Goal: Information Seeking & Learning: Learn about a topic

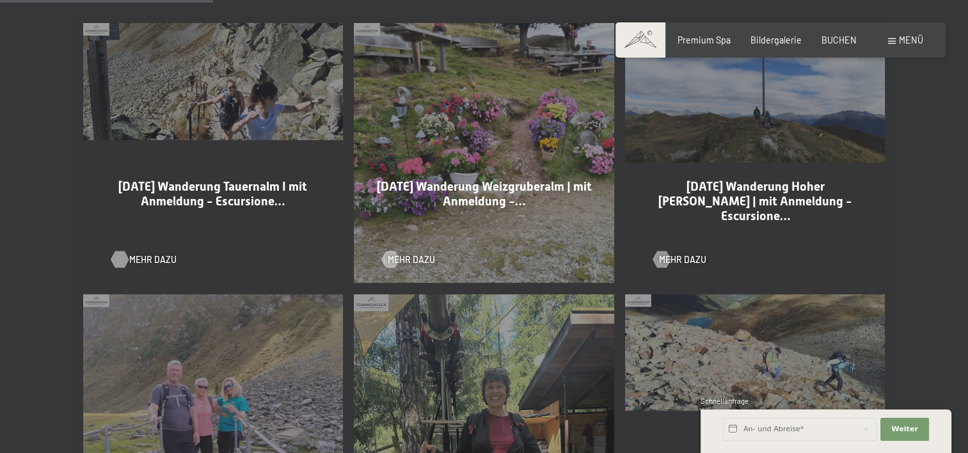
scroll to position [704, 0]
click at [141, 256] on span "Mehr dazu" at bounding box center [152, 259] width 47 height 13
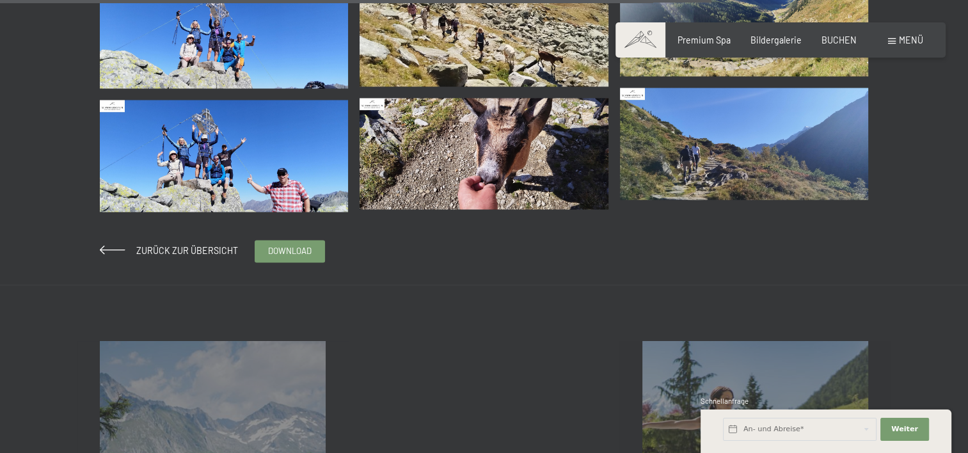
scroll to position [2048, 0]
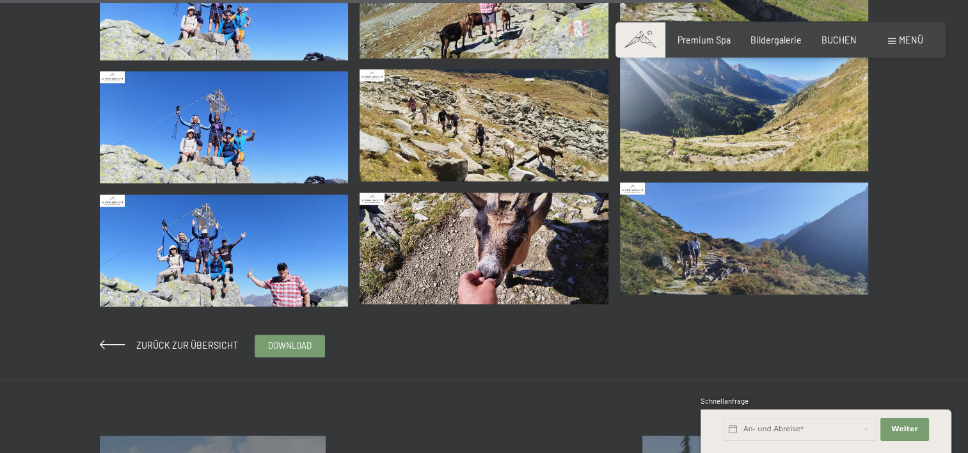
click at [758, 233] on img at bounding box center [744, 238] width 249 height 112
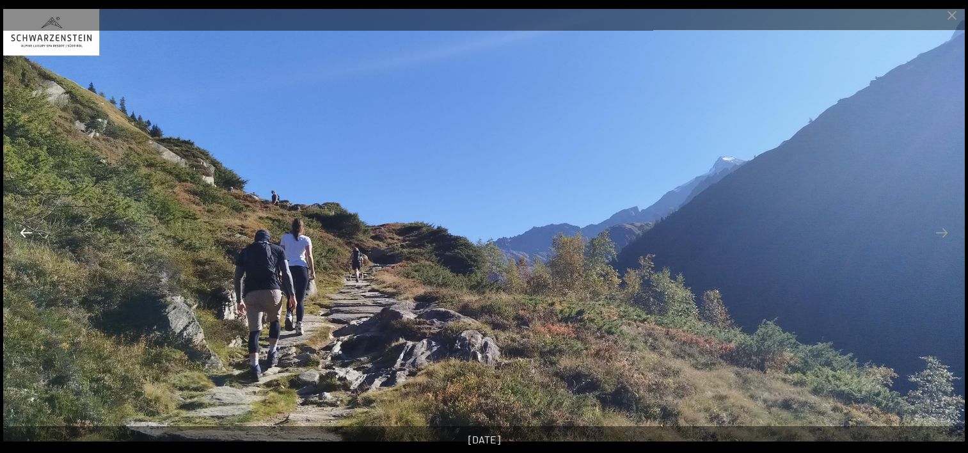
click at [28, 232] on button "Previous slide" at bounding box center [26, 232] width 27 height 25
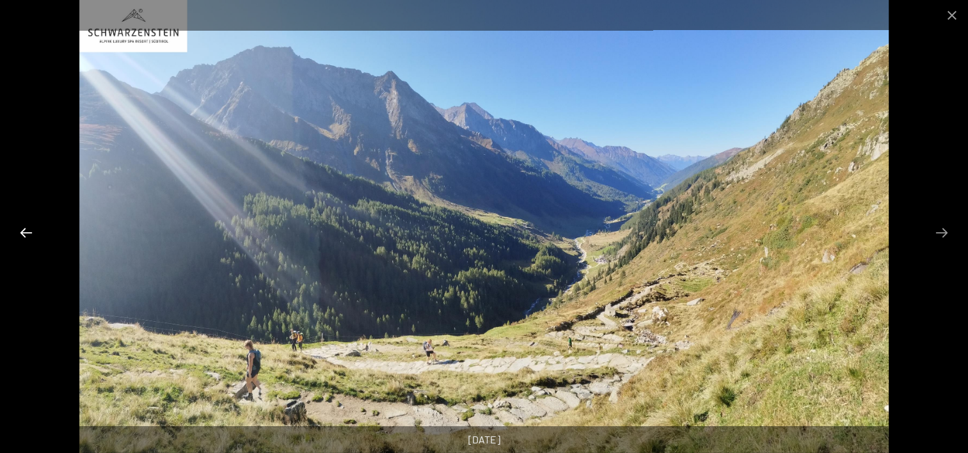
click at [28, 230] on button "Previous slide" at bounding box center [26, 232] width 27 height 25
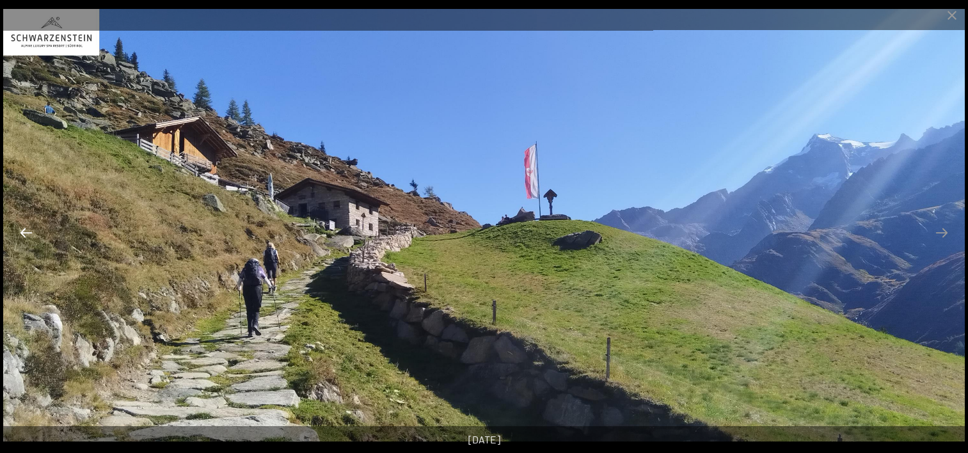
click at [28, 230] on button "Previous slide" at bounding box center [26, 232] width 27 height 25
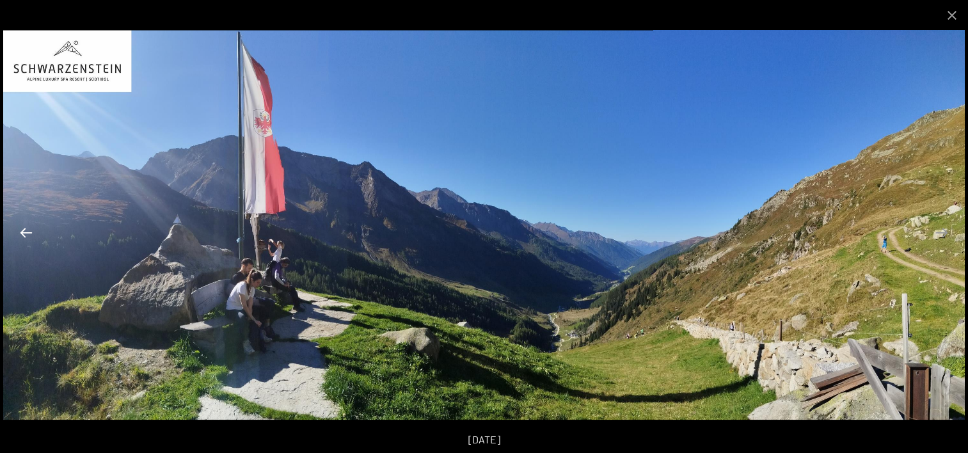
click at [28, 230] on button "Previous slide" at bounding box center [26, 232] width 27 height 25
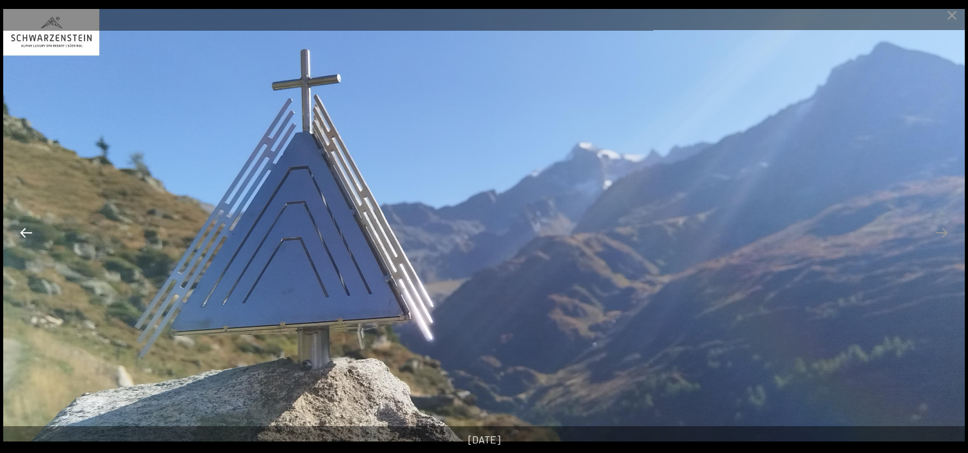
click at [28, 228] on button "Previous slide" at bounding box center [26, 232] width 27 height 25
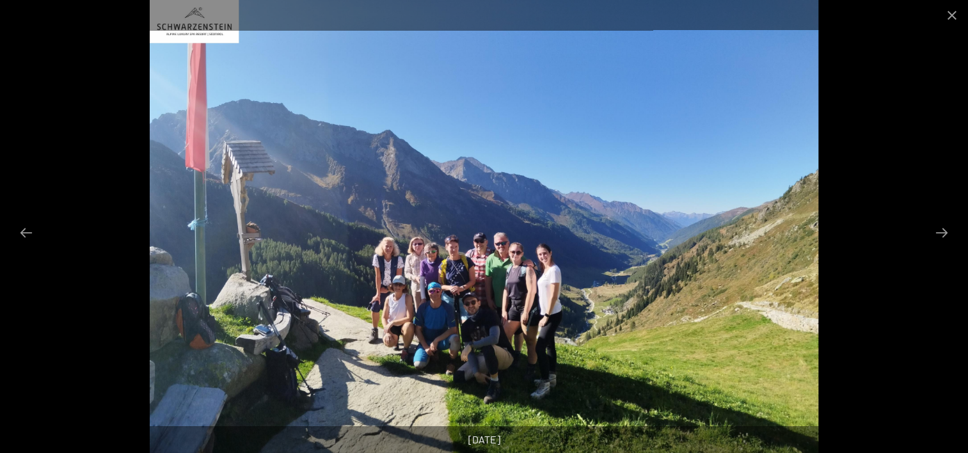
scroll to position [1792, 0]
click at [33, 229] on button "Previous slide" at bounding box center [26, 232] width 27 height 25
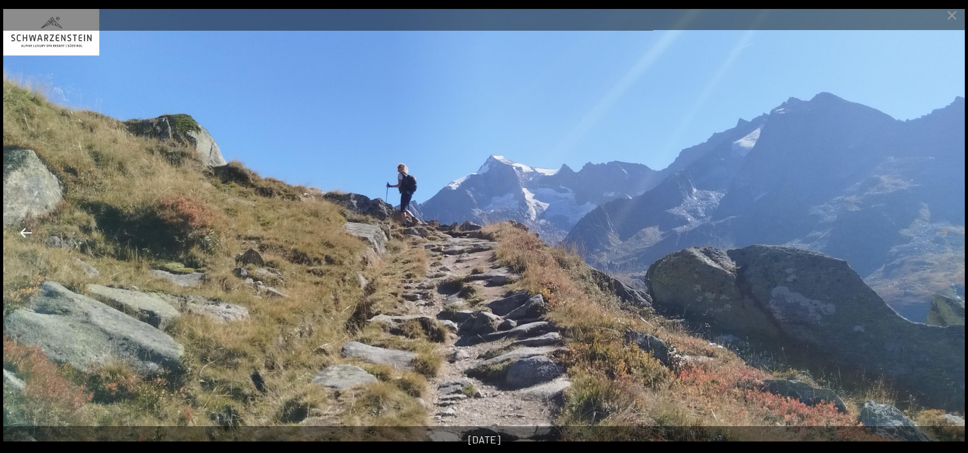
click at [33, 228] on button "Previous slide" at bounding box center [26, 232] width 27 height 25
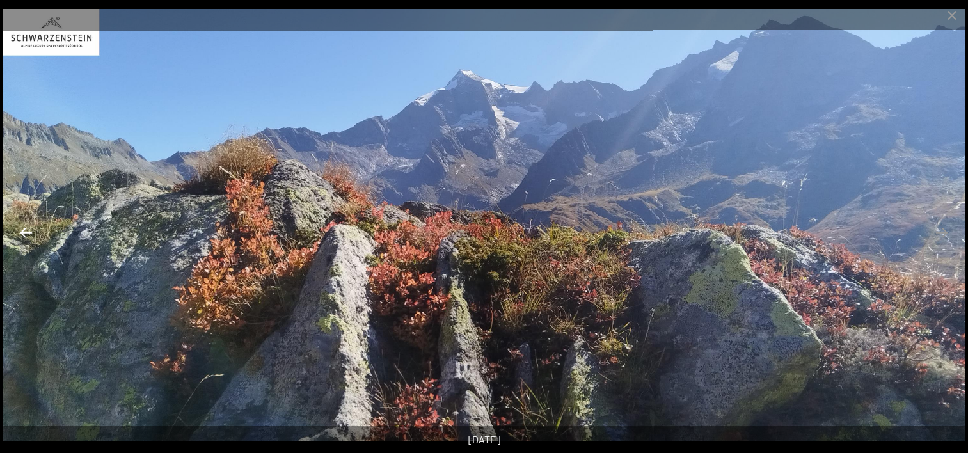
click at [33, 228] on button "Previous slide" at bounding box center [26, 232] width 27 height 25
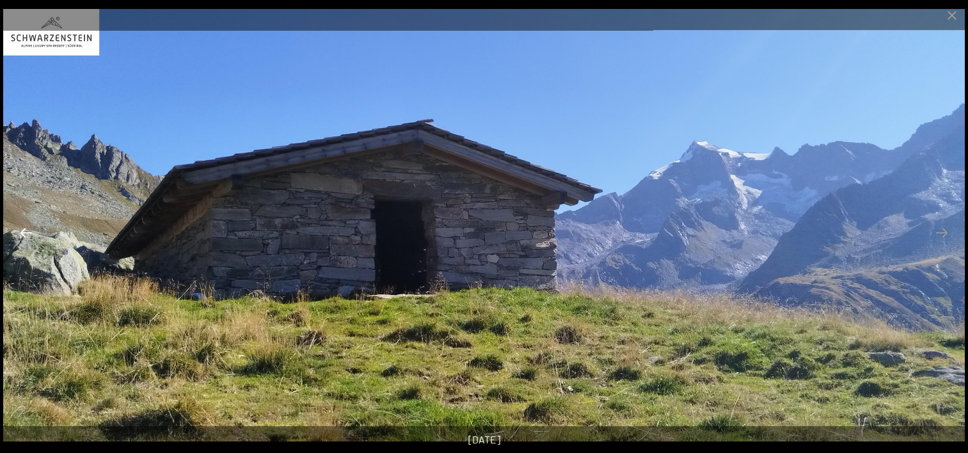
click at [33, 228] on button "Previous slide" at bounding box center [26, 232] width 27 height 25
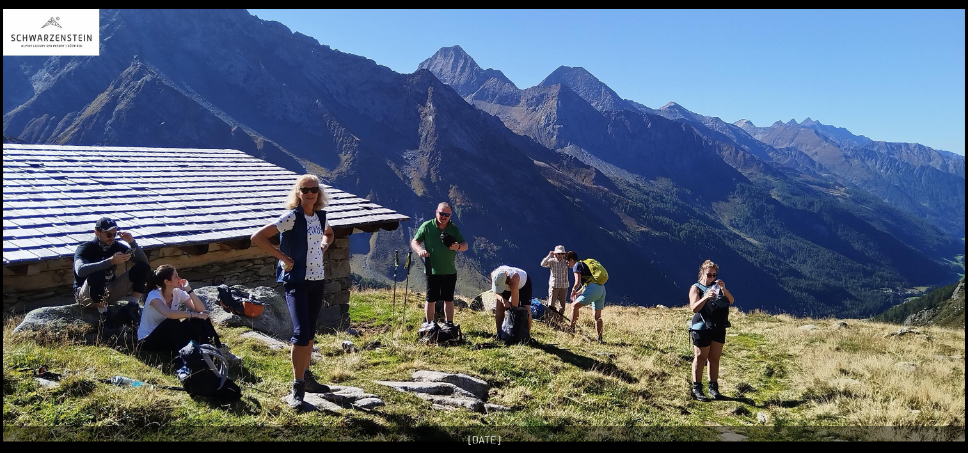
click at [33, 228] on img at bounding box center [484, 225] width 962 height 433
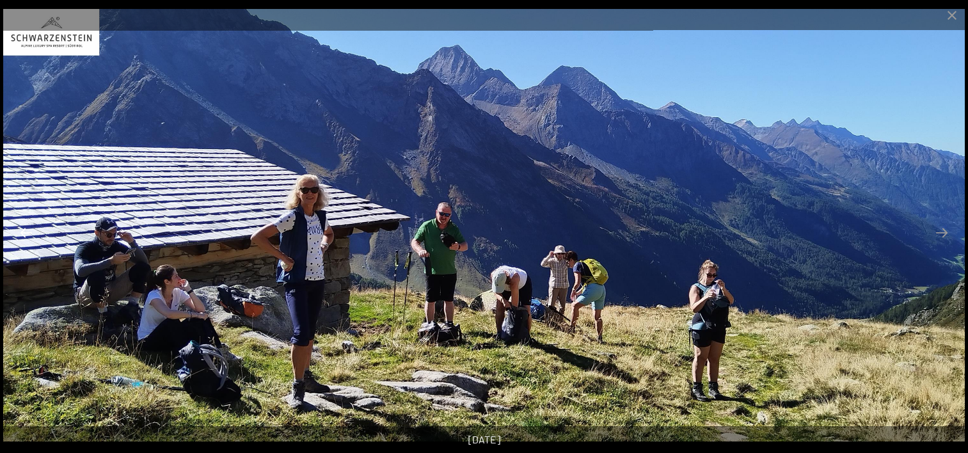
click at [26, 230] on button "Previous slide" at bounding box center [26, 232] width 27 height 25
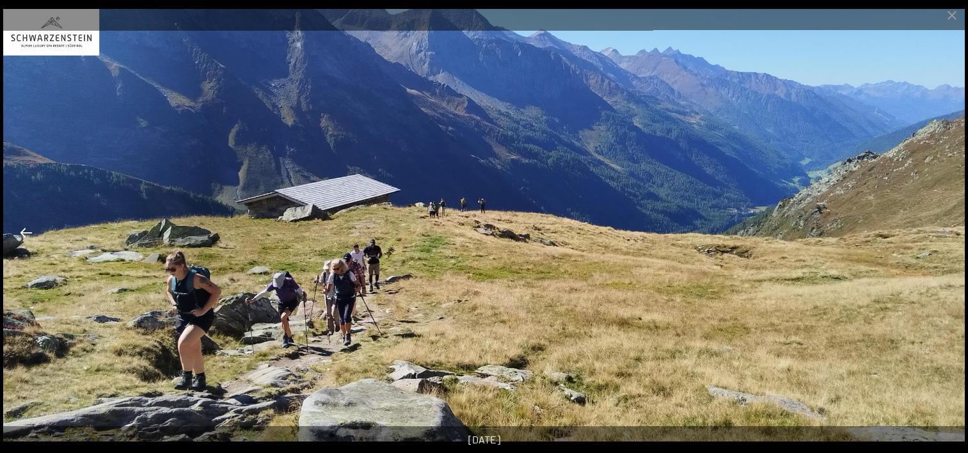
click at [26, 230] on button "Previous slide" at bounding box center [26, 232] width 27 height 25
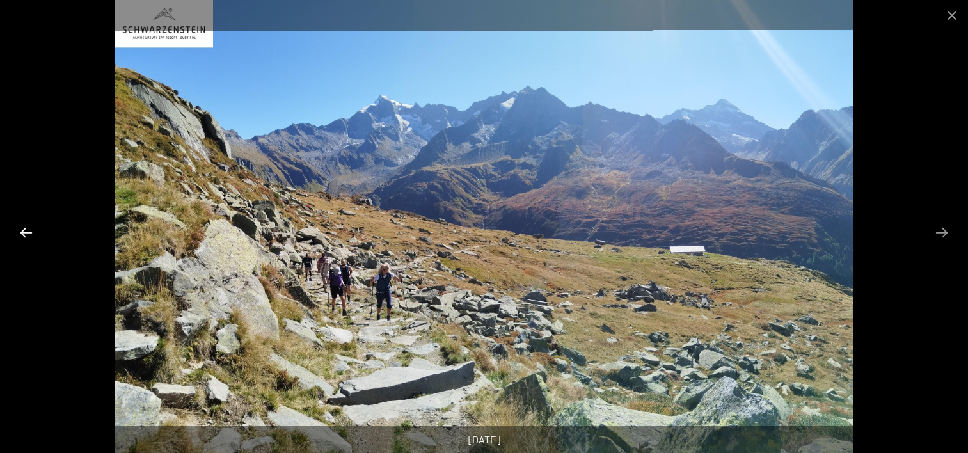
click at [26, 230] on button "Previous slide" at bounding box center [26, 232] width 27 height 25
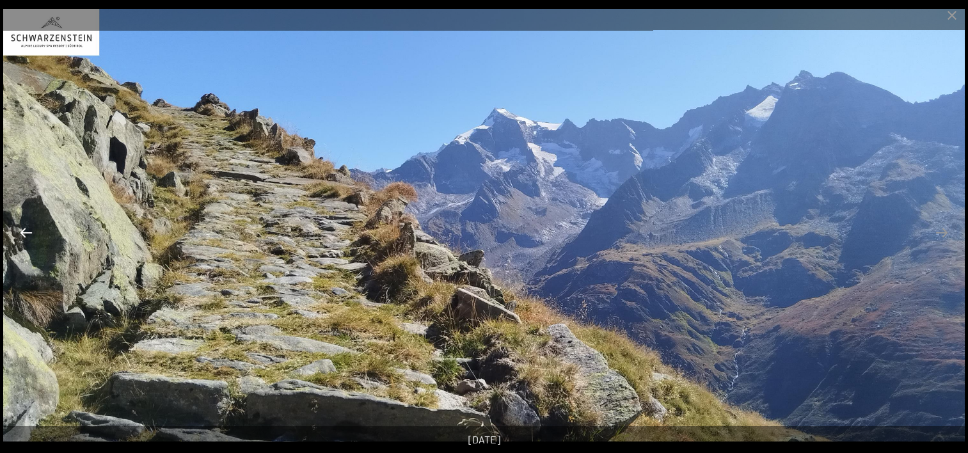
click at [24, 231] on button "Previous slide" at bounding box center [26, 232] width 27 height 25
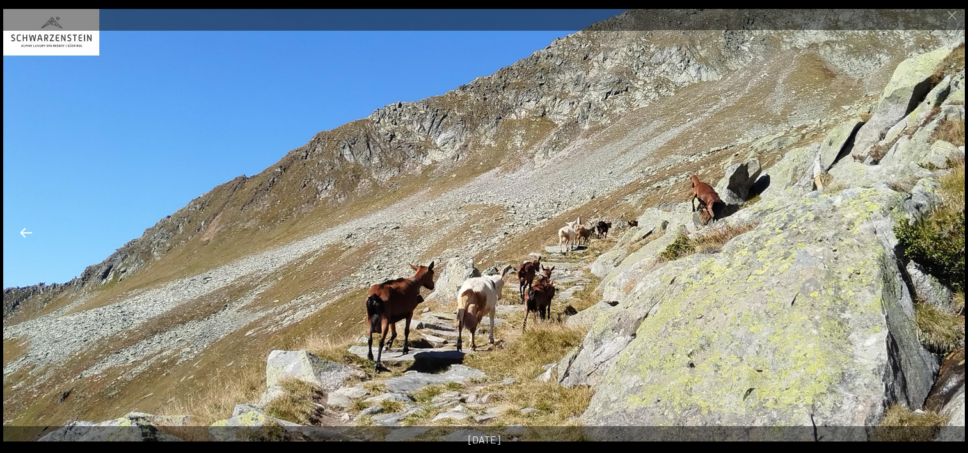
click at [24, 230] on button "Previous slide" at bounding box center [26, 232] width 27 height 25
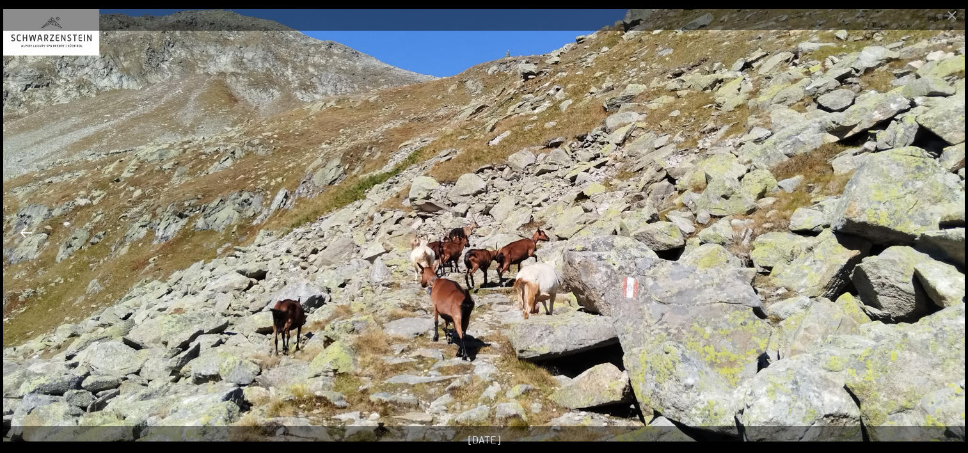
click at [24, 230] on button "Previous slide" at bounding box center [26, 232] width 27 height 25
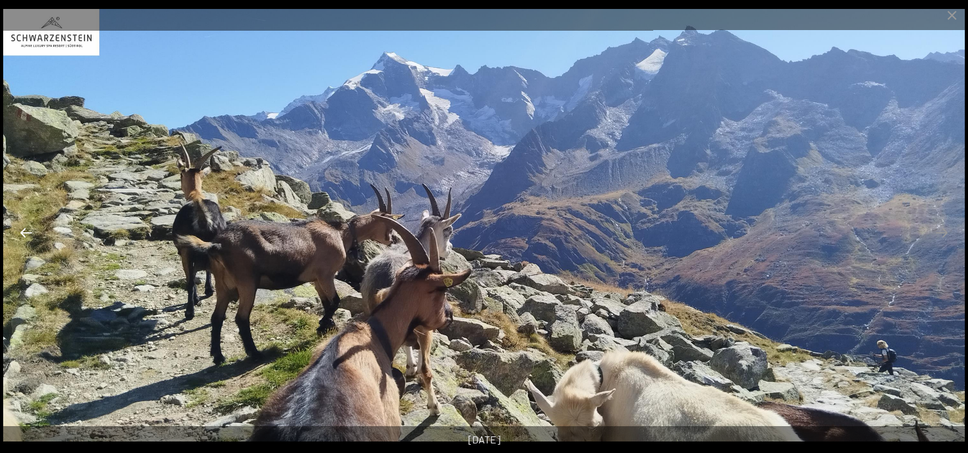
click at [25, 230] on button "Previous slide" at bounding box center [26, 232] width 27 height 25
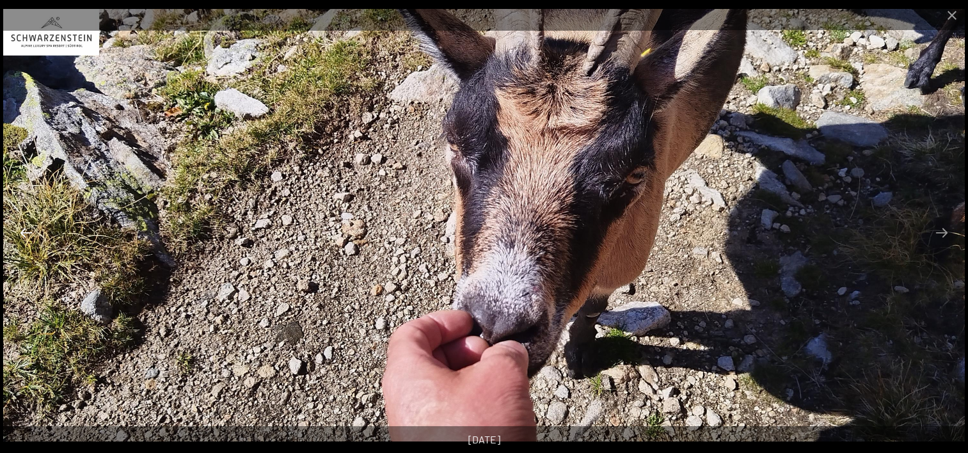
click at [25, 229] on button "Previous slide" at bounding box center [26, 232] width 27 height 25
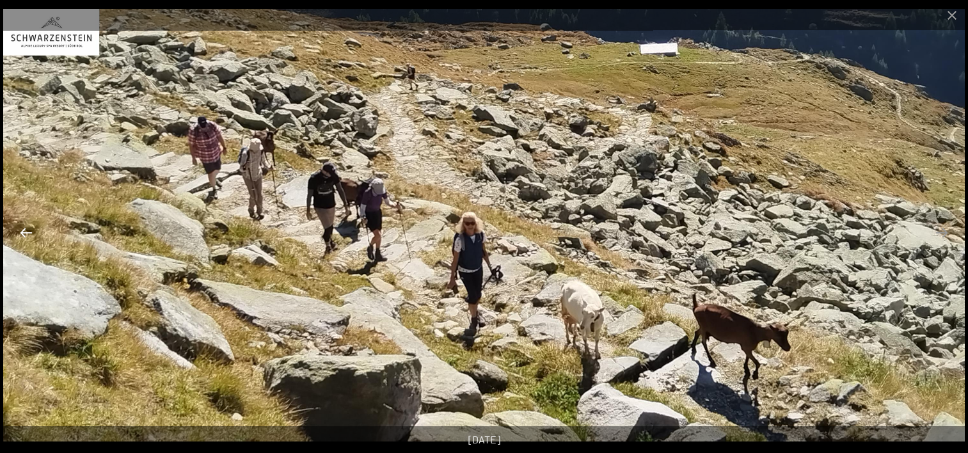
click at [27, 228] on button "Previous slide" at bounding box center [26, 232] width 27 height 25
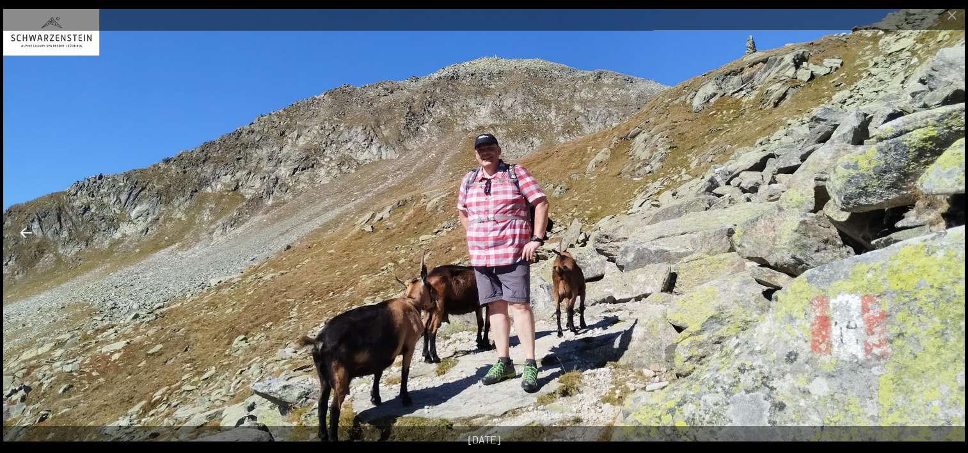
click at [27, 228] on button "Previous slide" at bounding box center [26, 232] width 27 height 25
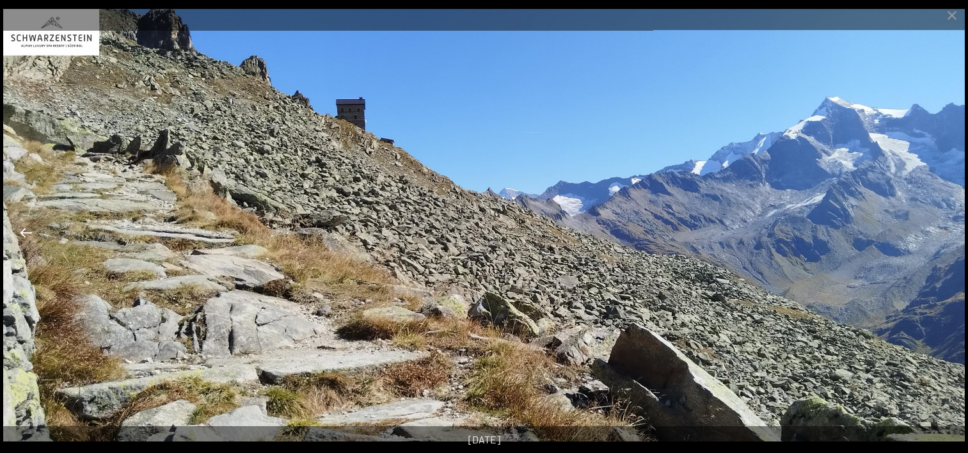
click at [27, 228] on button "Previous slide" at bounding box center [26, 232] width 27 height 25
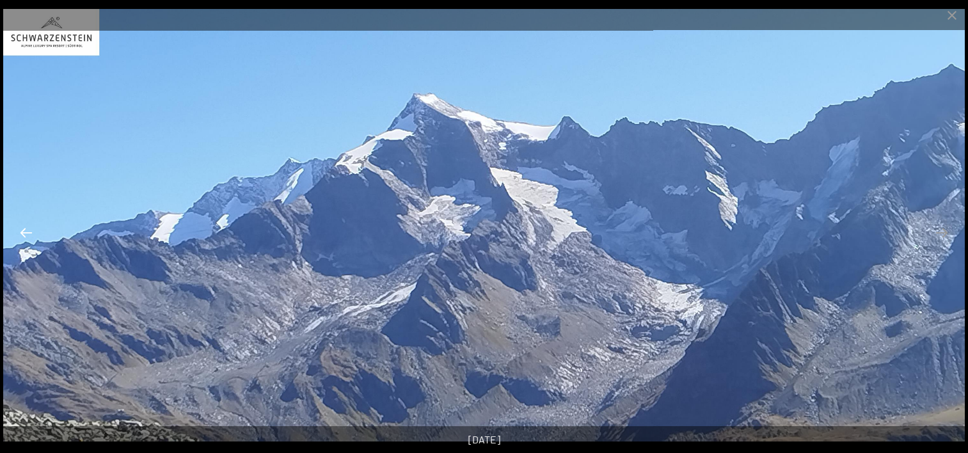
click at [27, 228] on button "Previous slide" at bounding box center [26, 232] width 27 height 25
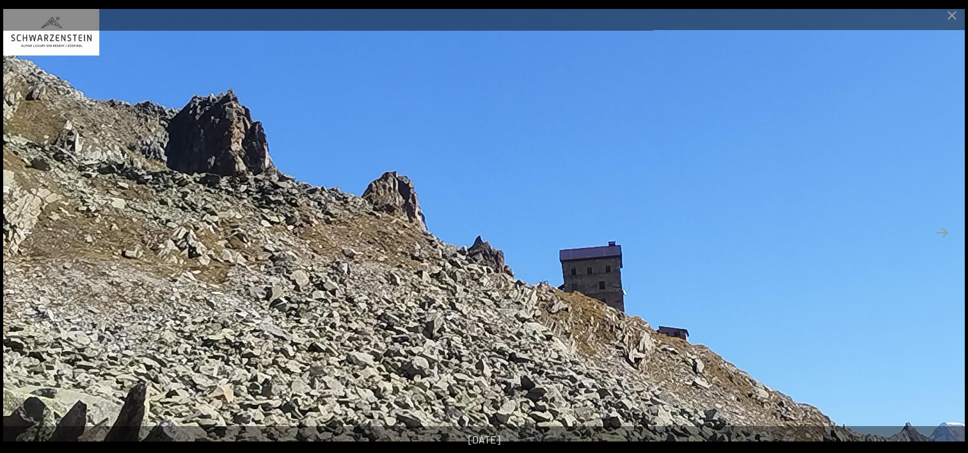
click at [27, 228] on button "Previous slide" at bounding box center [26, 232] width 27 height 25
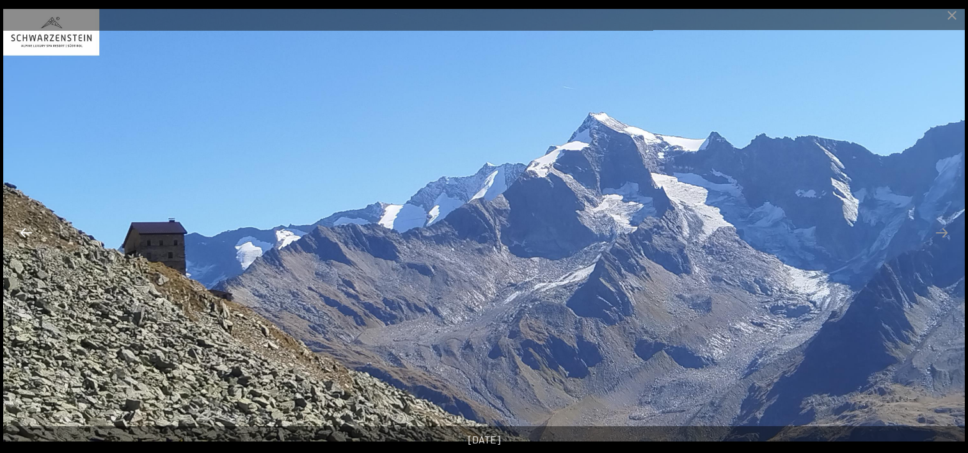
click at [27, 228] on button "Previous slide" at bounding box center [26, 232] width 27 height 25
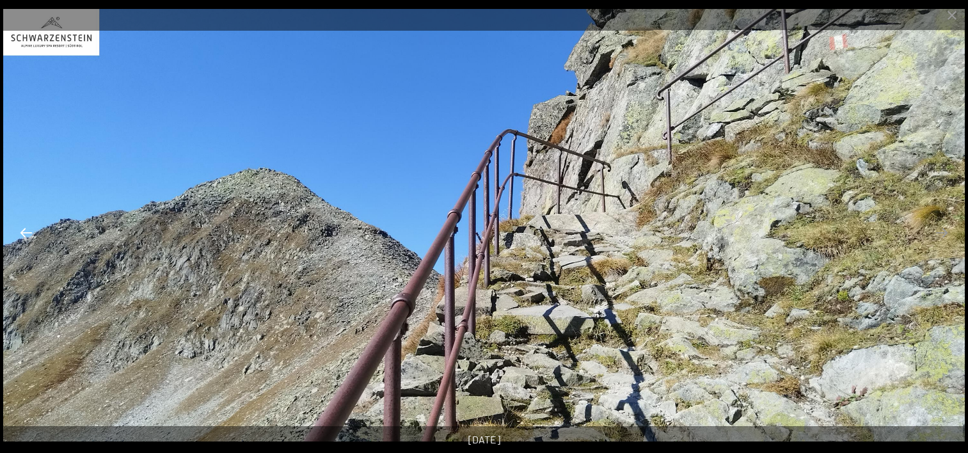
click at [26, 228] on button "Previous slide" at bounding box center [26, 232] width 27 height 25
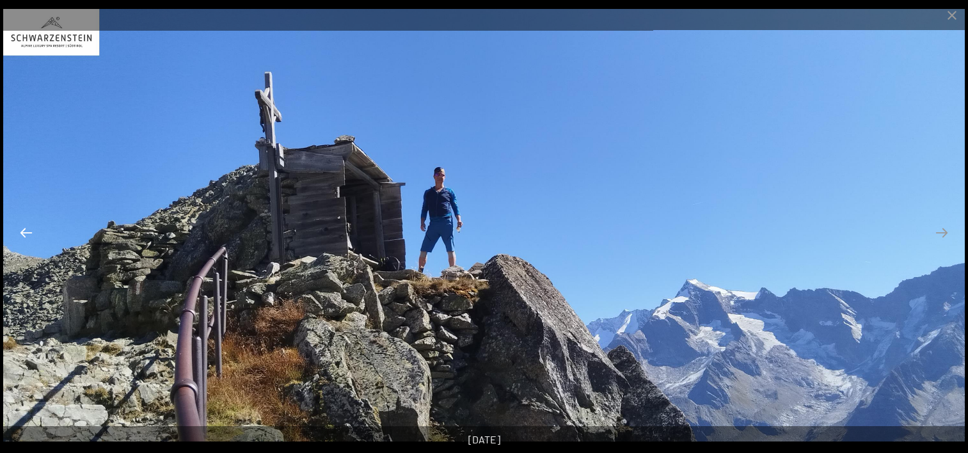
click at [26, 228] on button "Previous slide" at bounding box center [26, 232] width 27 height 25
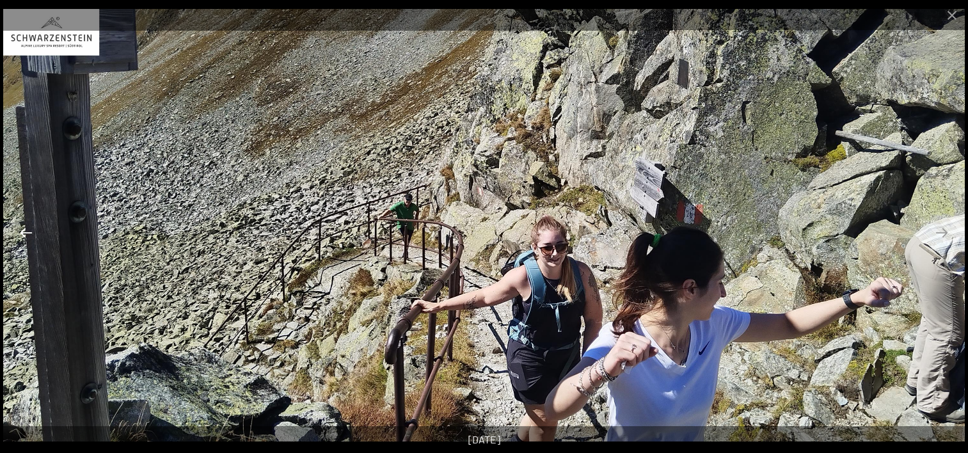
click at [26, 228] on button "Previous slide" at bounding box center [26, 232] width 27 height 25
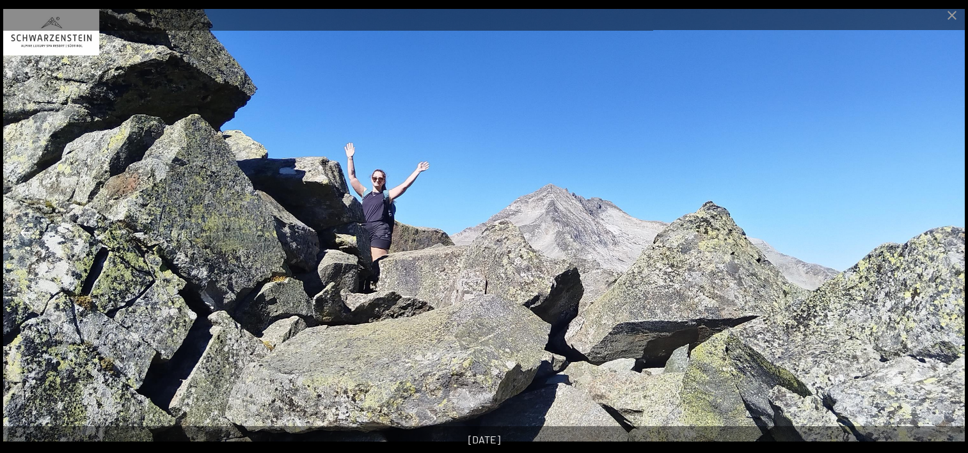
click at [26, 228] on button "Previous slide" at bounding box center [26, 232] width 27 height 25
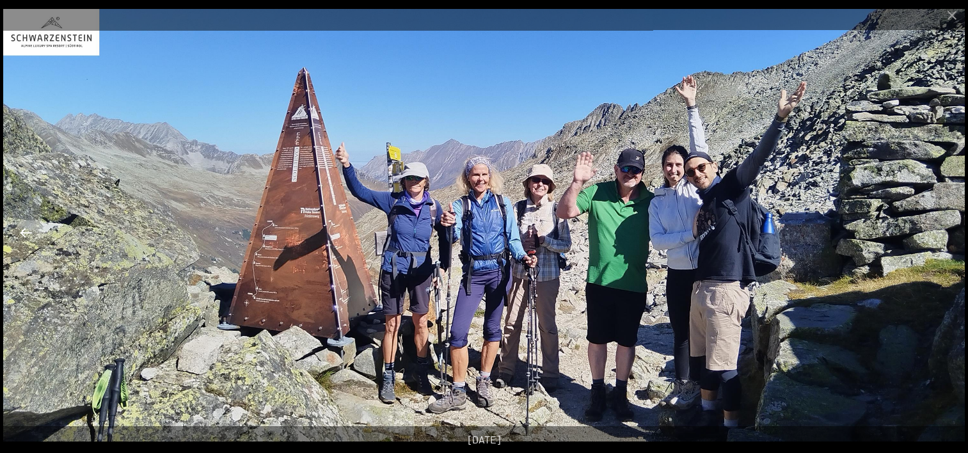
click at [28, 230] on button "Previous slide" at bounding box center [26, 232] width 27 height 25
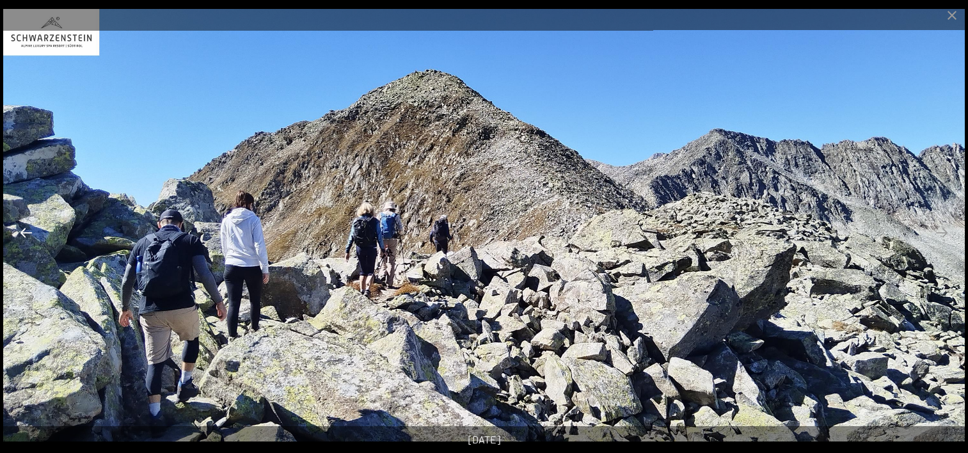
click at [28, 228] on button "Previous slide" at bounding box center [26, 232] width 27 height 25
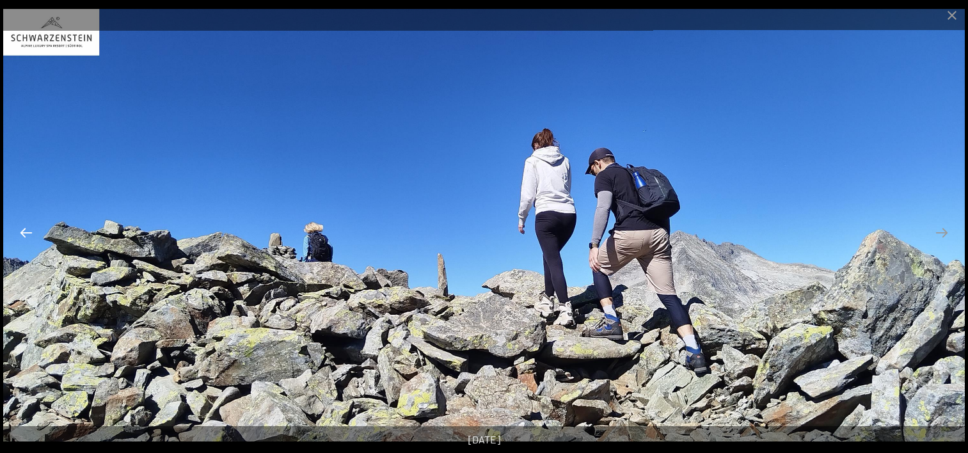
click at [28, 228] on button "Previous slide" at bounding box center [26, 232] width 27 height 25
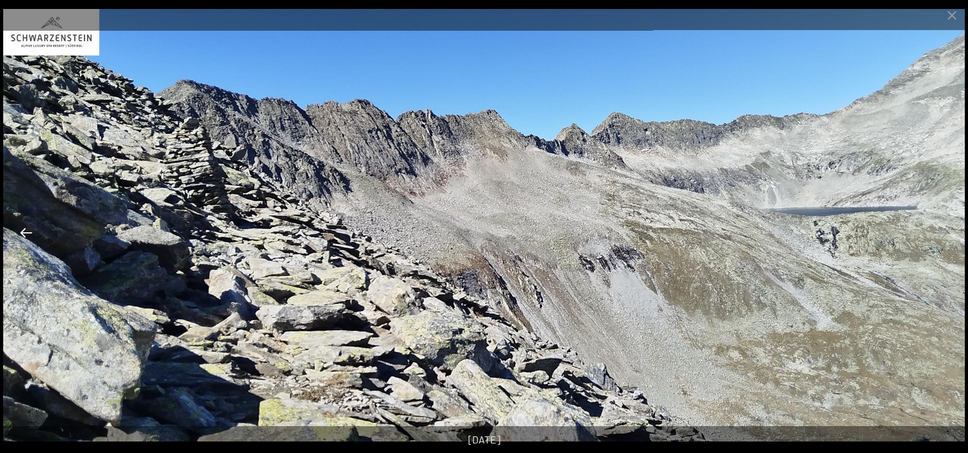
click at [28, 228] on button "Previous slide" at bounding box center [26, 232] width 27 height 25
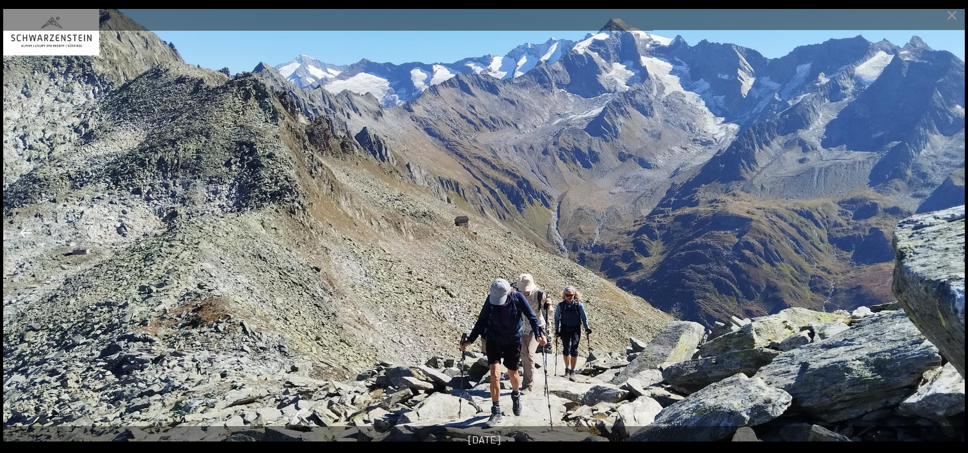
click at [28, 228] on button "Previous slide" at bounding box center [26, 232] width 27 height 25
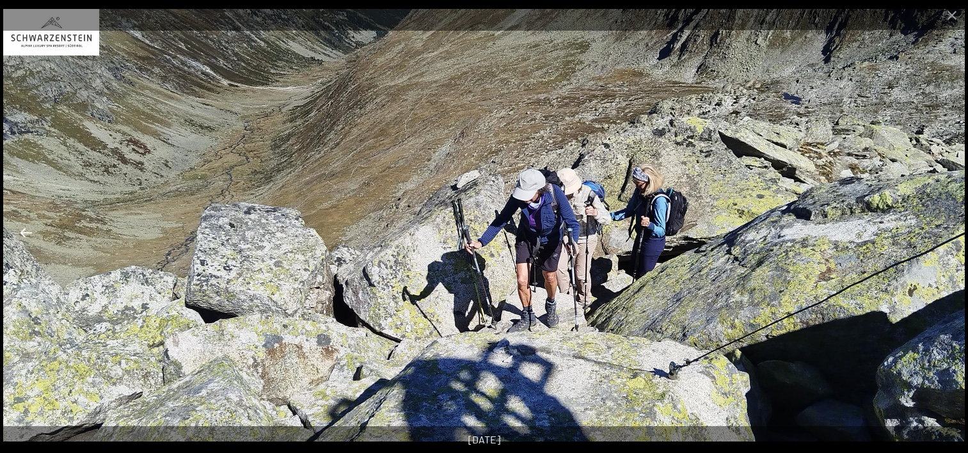
click at [29, 227] on button "Previous slide" at bounding box center [26, 232] width 27 height 25
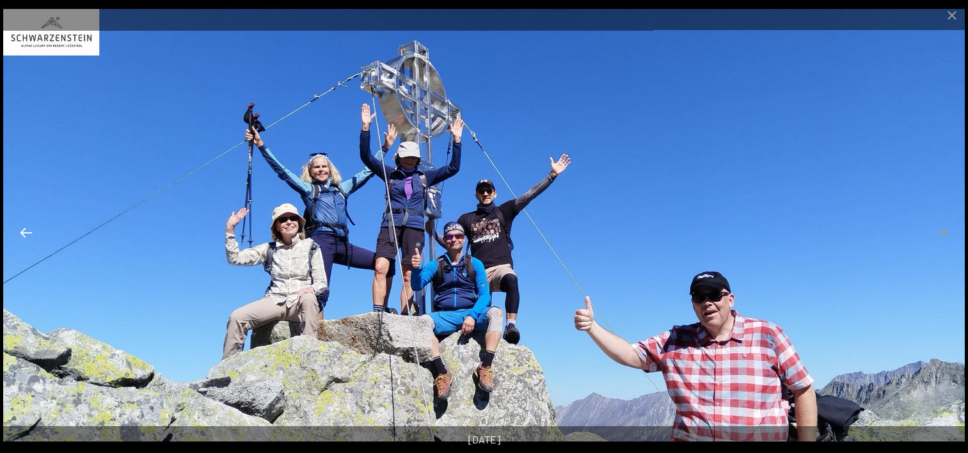
click at [28, 228] on button "Previous slide" at bounding box center [26, 232] width 27 height 25
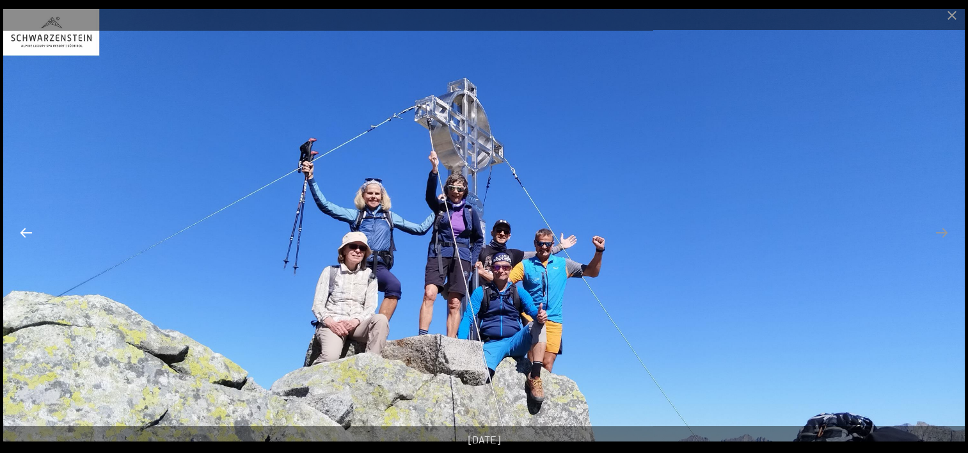
click at [28, 228] on button "Previous slide" at bounding box center [26, 232] width 27 height 25
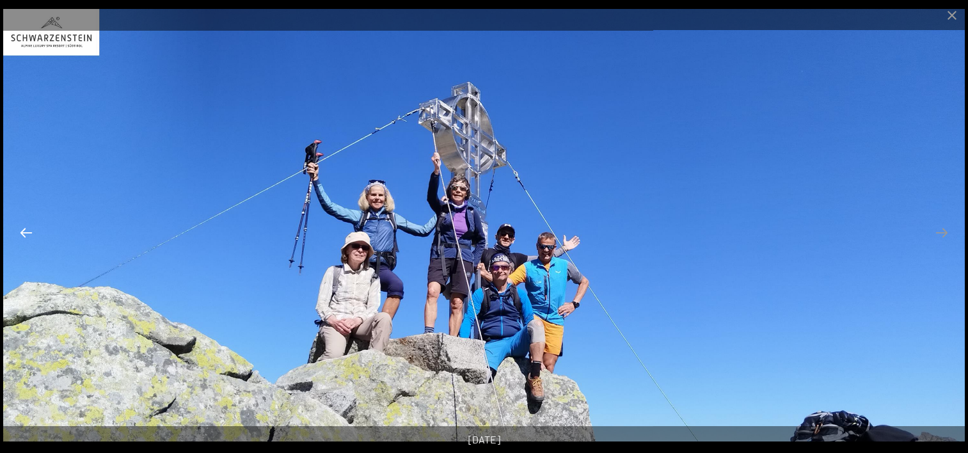
click at [28, 228] on button "Previous slide" at bounding box center [26, 232] width 27 height 25
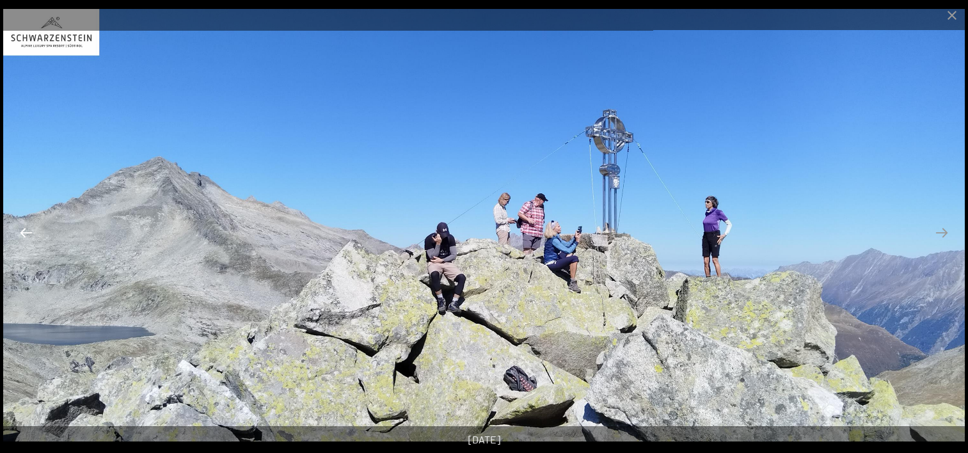
click at [28, 228] on button "Previous slide" at bounding box center [26, 232] width 27 height 25
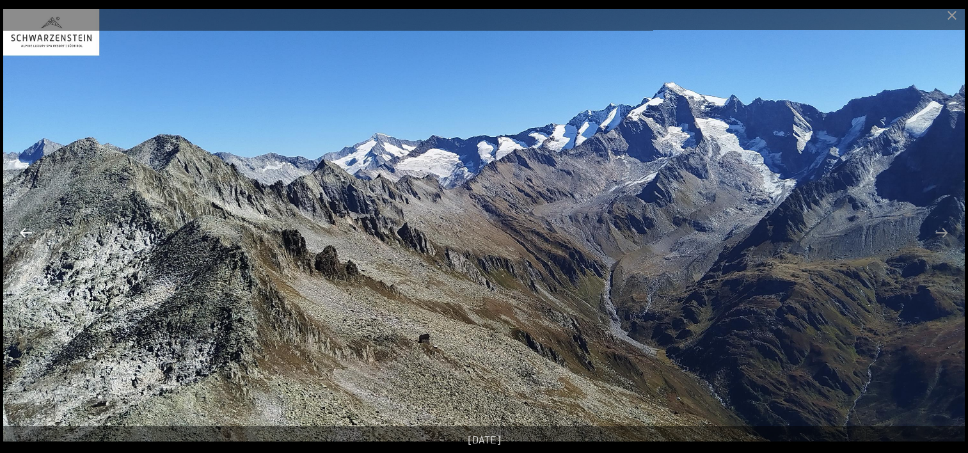
click at [28, 228] on button "Previous slide" at bounding box center [26, 232] width 27 height 25
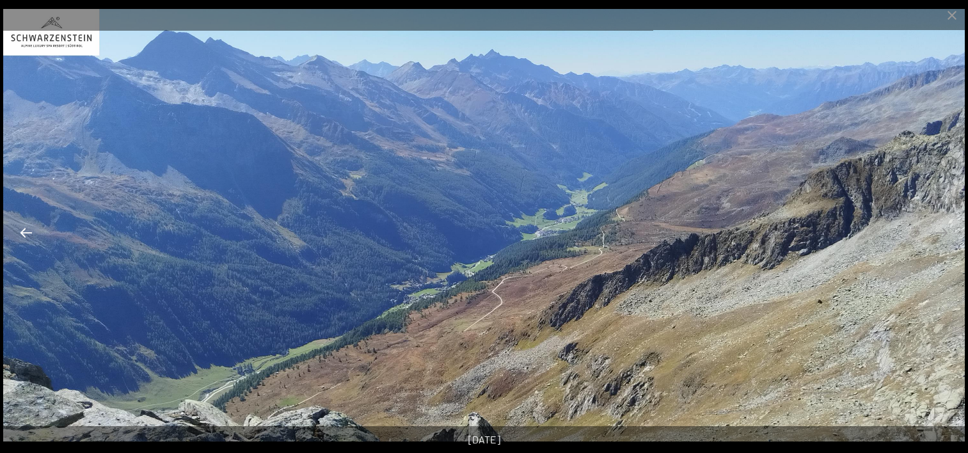
click at [28, 228] on button "Previous slide" at bounding box center [26, 232] width 27 height 25
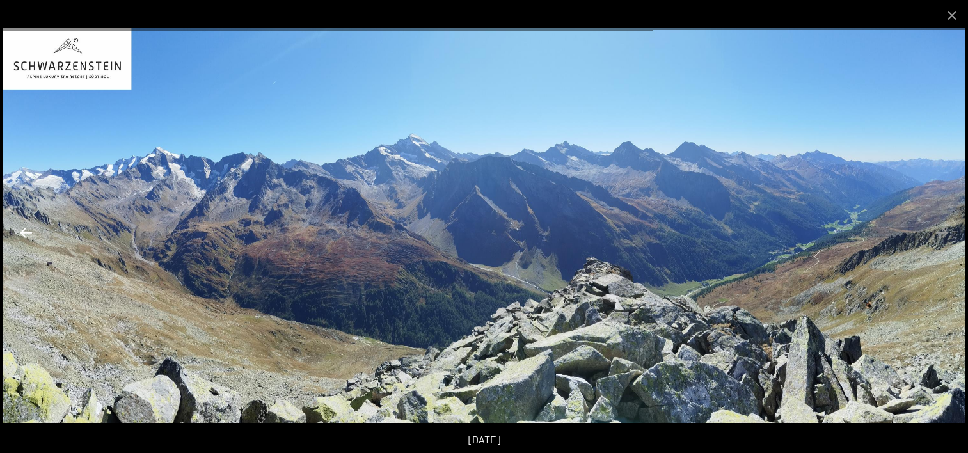
click at [27, 228] on button "Previous slide" at bounding box center [26, 232] width 27 height 25
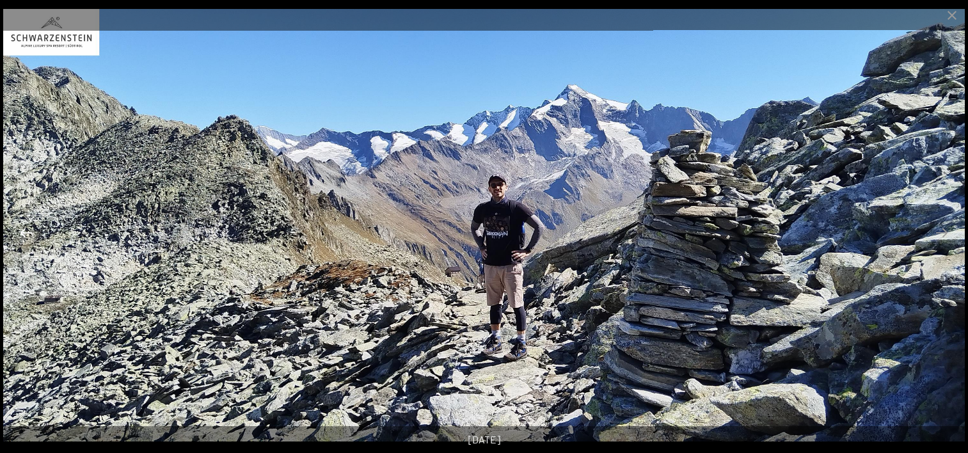
click at [27, 228] on button "Previous slide" at bounding box center [26, 232] width 27 height 25
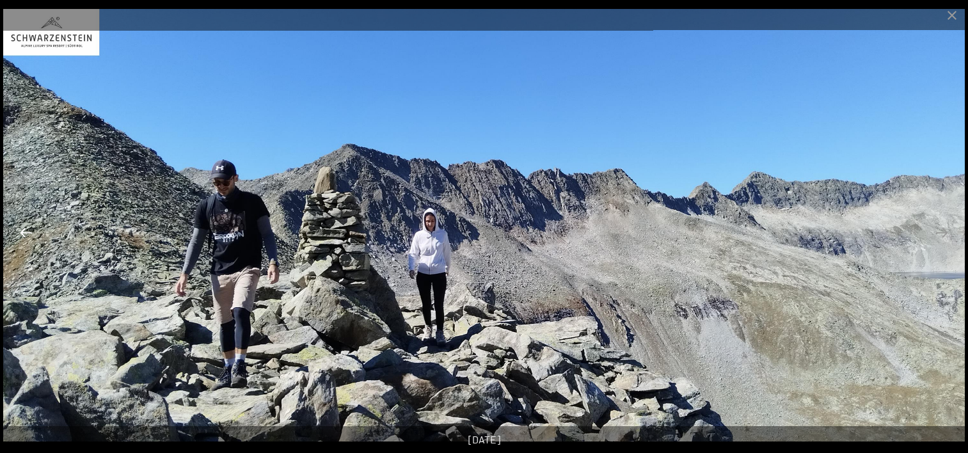
click at [27, 228] on button "Previous slide" at bounding box center [26, 232] width 27 height 25
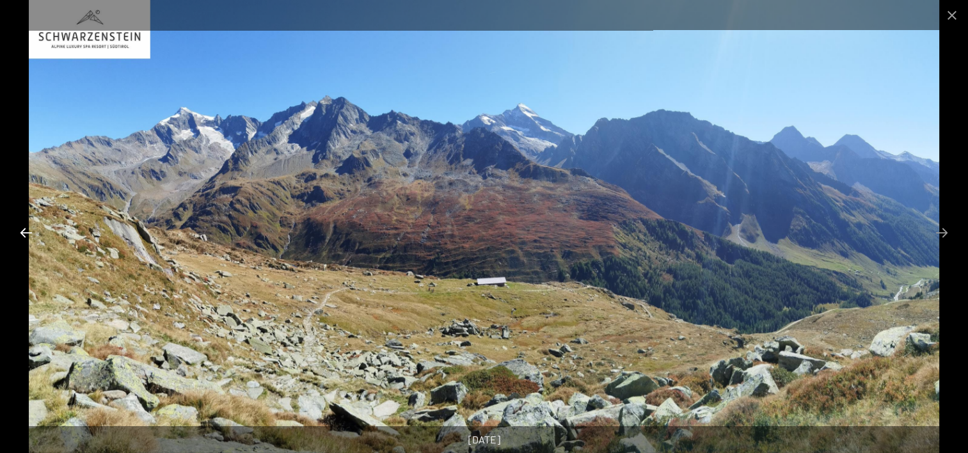
click at [27, 228] on button "Previous slide" at bounding box center [26, 232] width 27 height 25
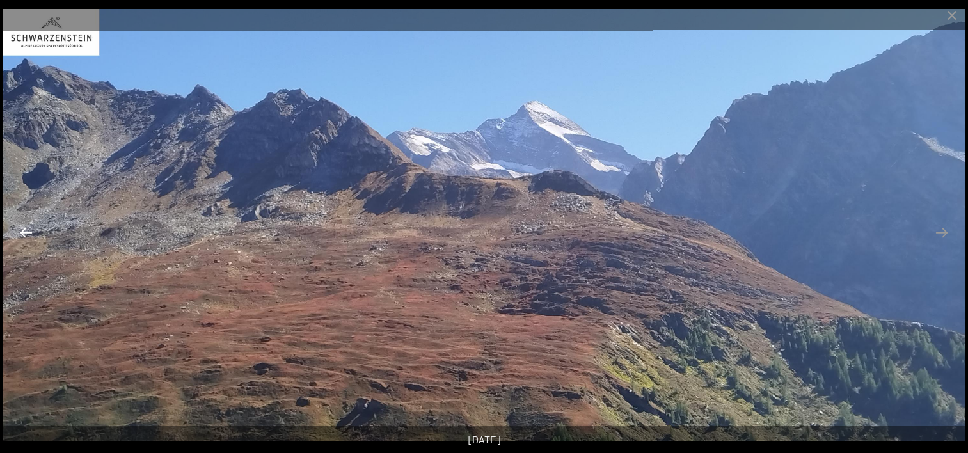
click at [27, 228] on button "Previous slide" at bounding box center [26, 232] width 27 height 25
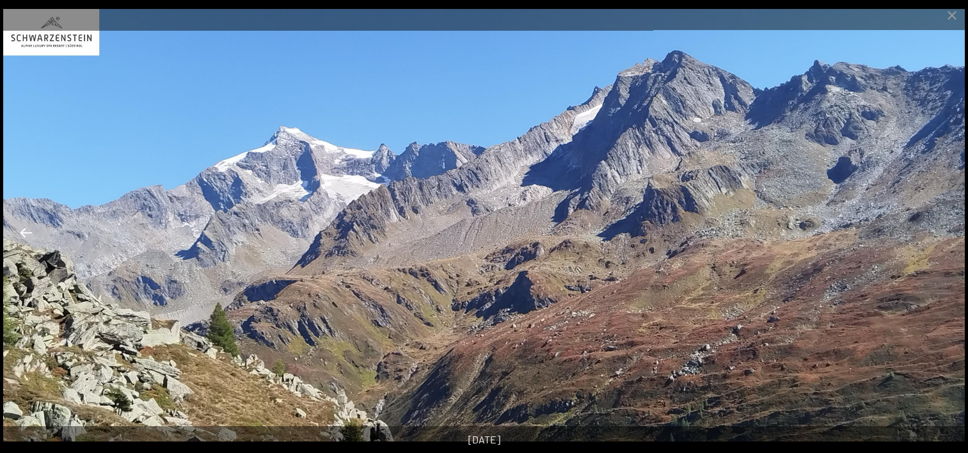
click at [27, 228] on button "Previous slide" at bounding box center [26, 232] width 27 height 25
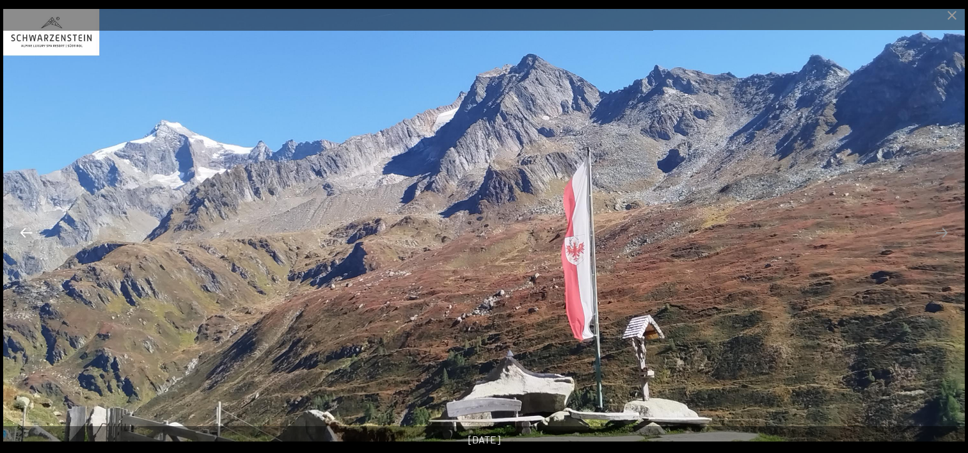
click at [27, 228] on button "Previous slide" at bounding box center [26, 232] width 27 height 25
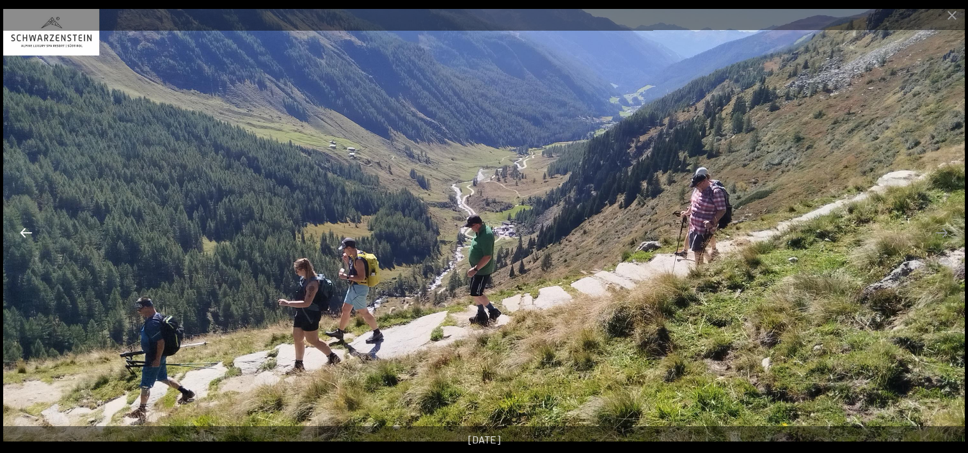
click at [27, 228] on button "Previous slide" at bounding box center [26, 232] width 27 height 25
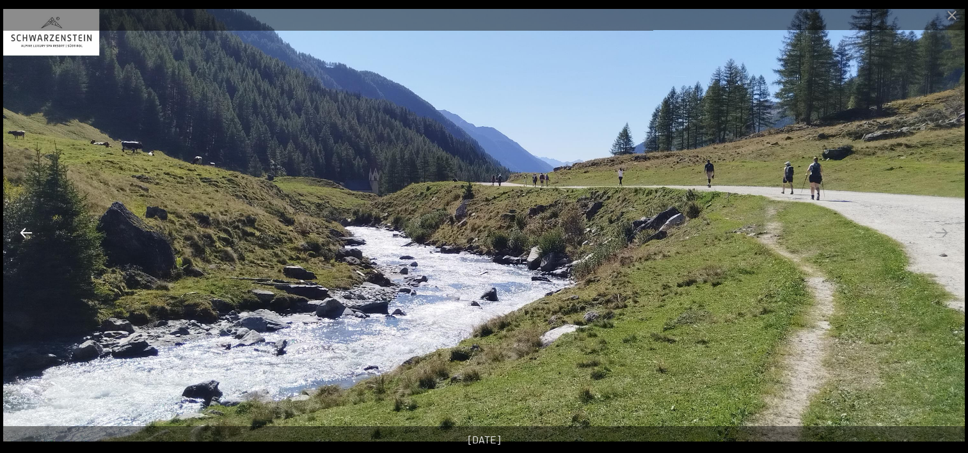
click at [27, 228] on button "Previous slide" at bounding box center [26, 232] width 27 height 25
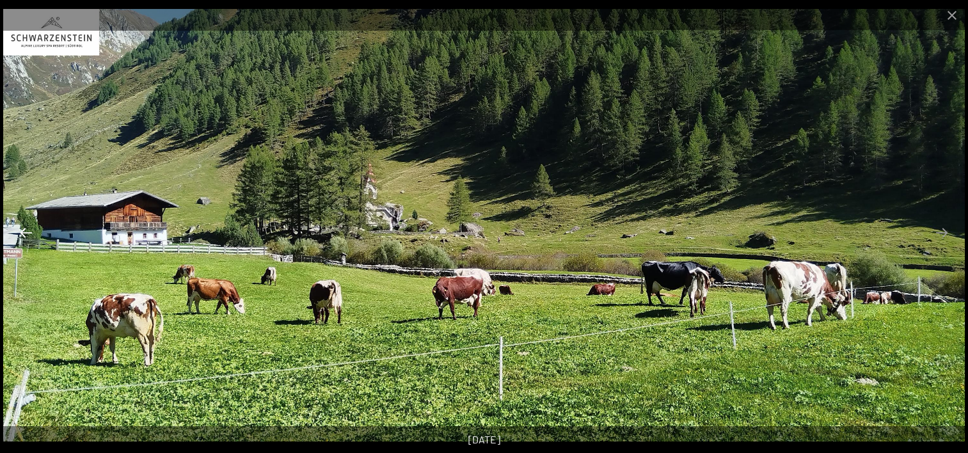
click at [27, 228] on button "Previous slide" at bounding box center [26, 232] width 27 height 25
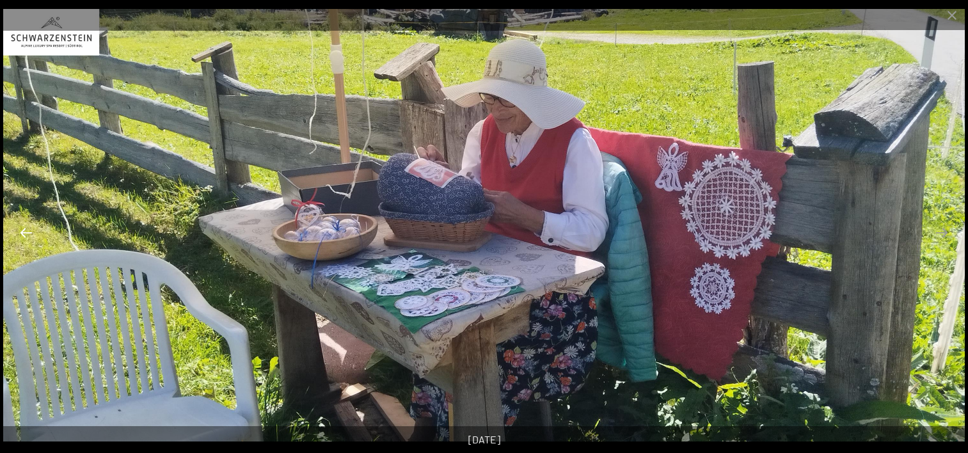
click at [27, 228] on button "Previous slide" at bounding box center [26, 232] width 27 height 25
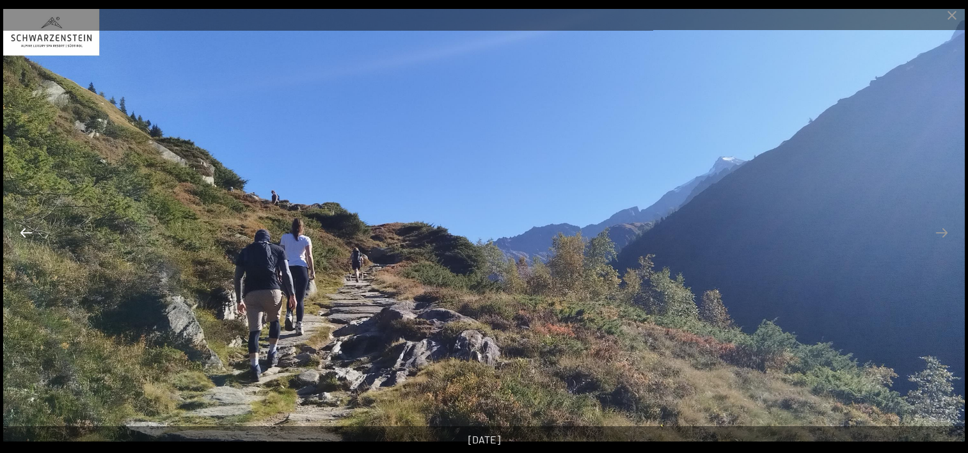
click at [27, 228] on button "Previous slide" at bounding box center [26, 232] width 27 height 25
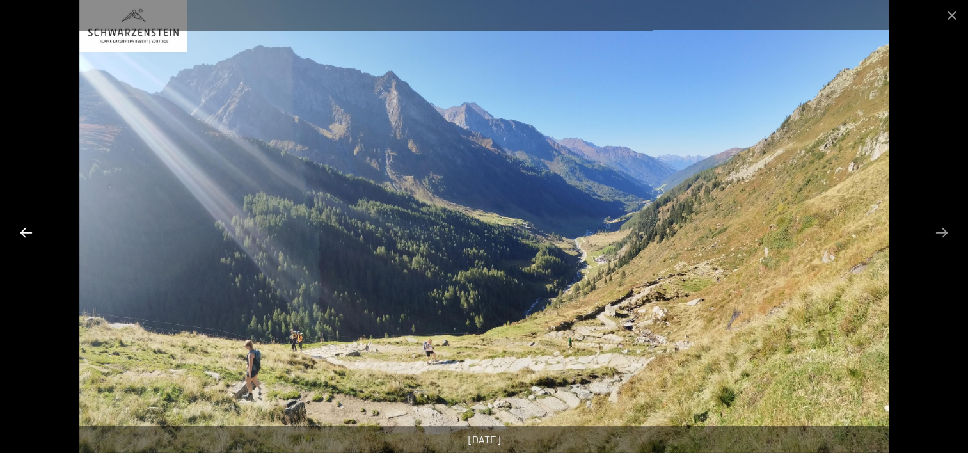
click at [27, 228] on button "Previous slide" at bounding box center [26, 232] width 27 height 25
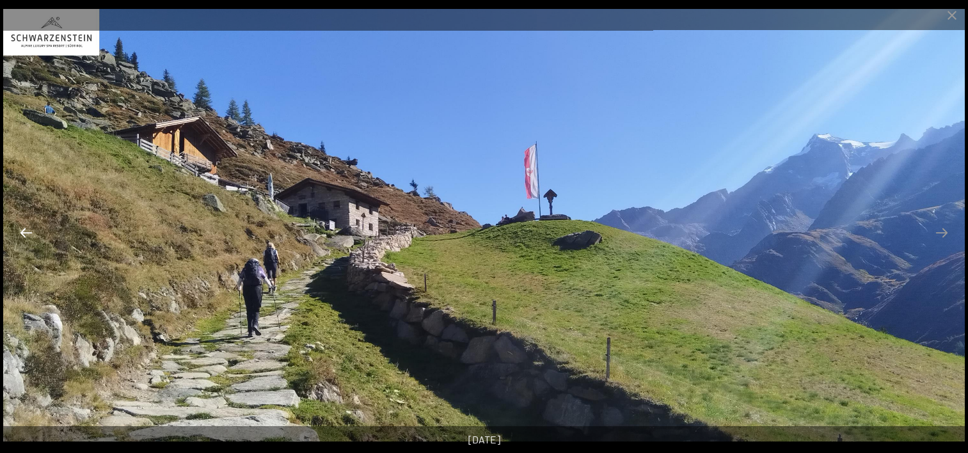
click at [27, 228] on button "Previous slide" at bounding box center [26, 232] width 27 height 25
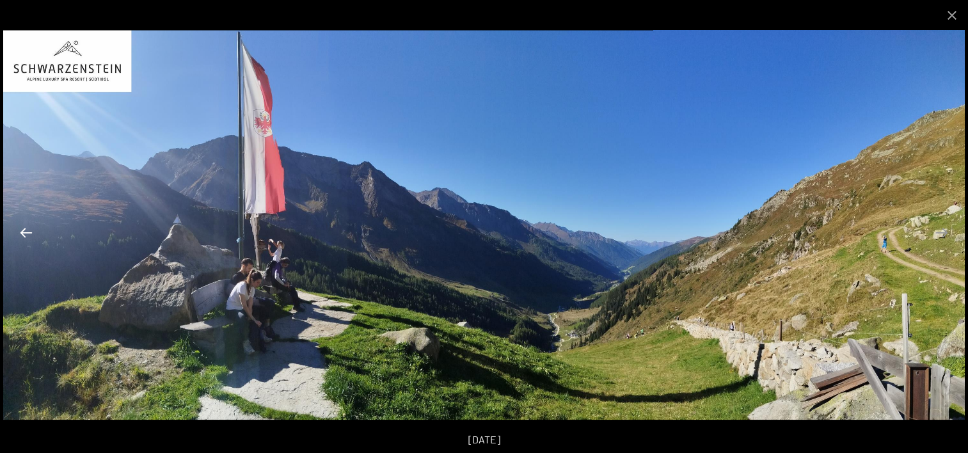
click at [27, 228] on button "Previous slide" at bounding box center [26, 232] width 27 height 25
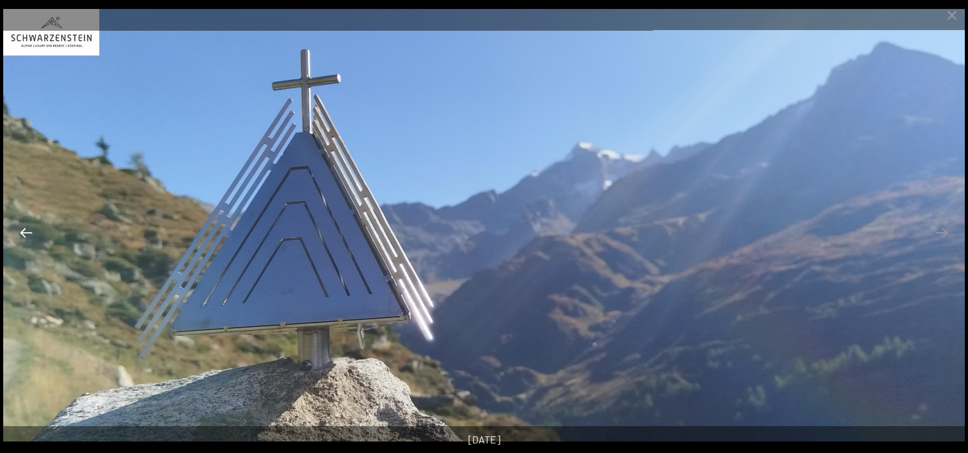
click at [27, 228] on button "Previous slide" at bounding box center [26, 232] width 27 height 25
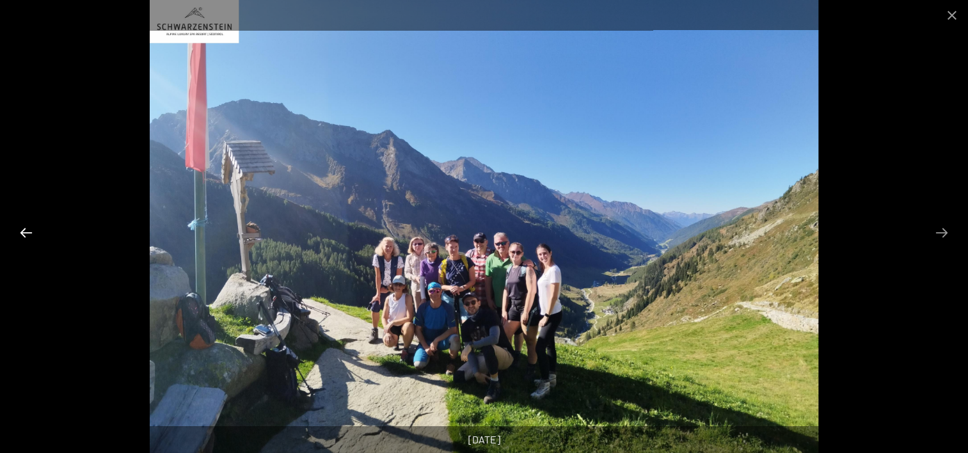
click at [27, 228] on button "Previous slide" at bounding box center [26, 232] width 27 height 25
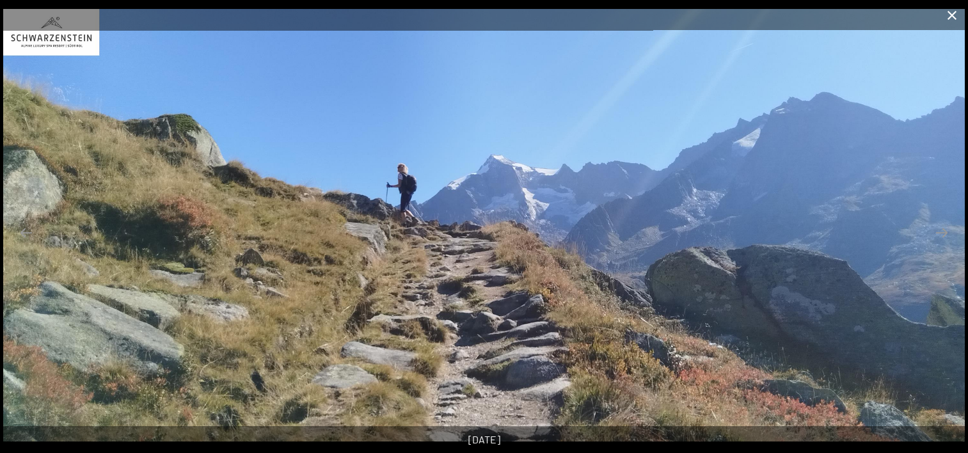
click at [954, 17] on button "Close gallery" at bounding box center [952, 15] width 32 height 30
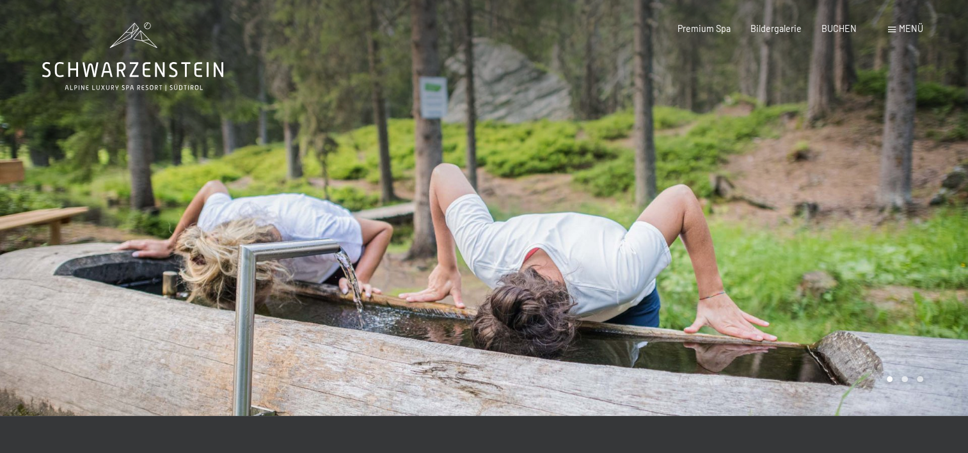
click at [902, 32] on span "Menü" at bounding box center [911, 28] width 24 height 11
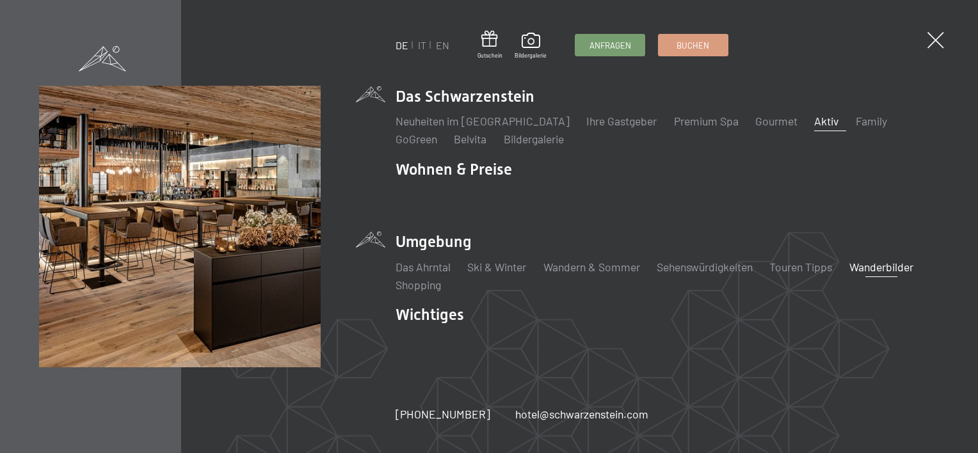
click at [814, 120] on link "Aktiv" at bounding box center [826, 121] width 24 height 14
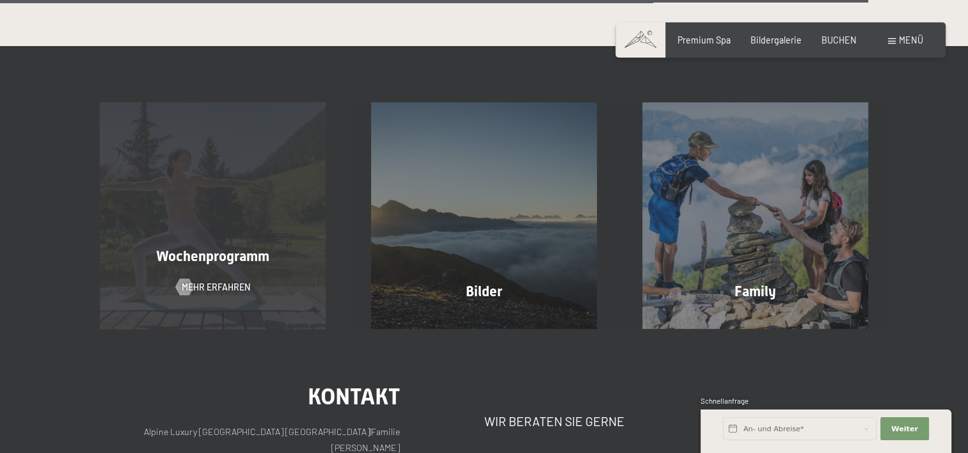
scroll to position [2880, 0]
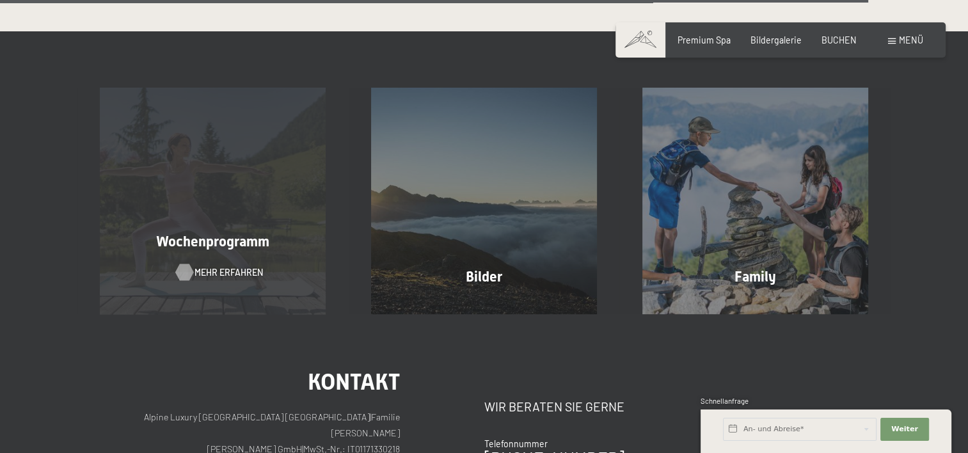
click at [229, 266] on span "Mehr erfahren" at bounding box center [229, 272] width 68 height 13
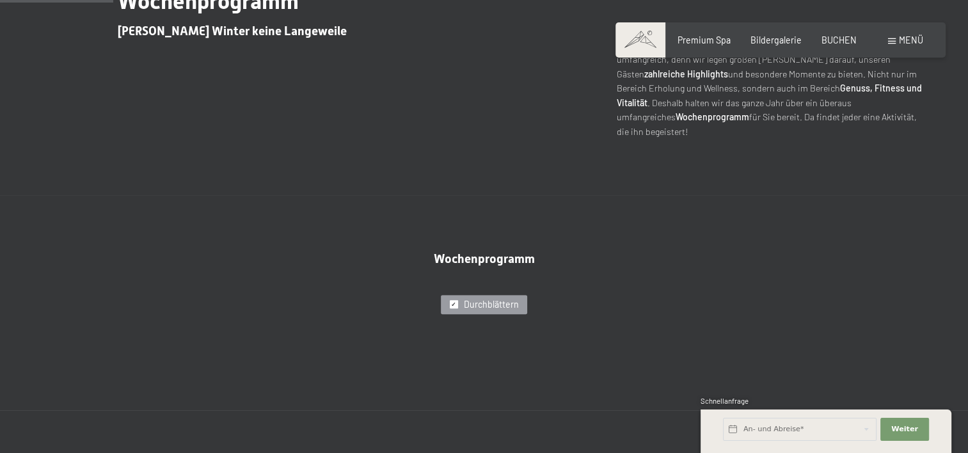
scroll to position [576, 0]
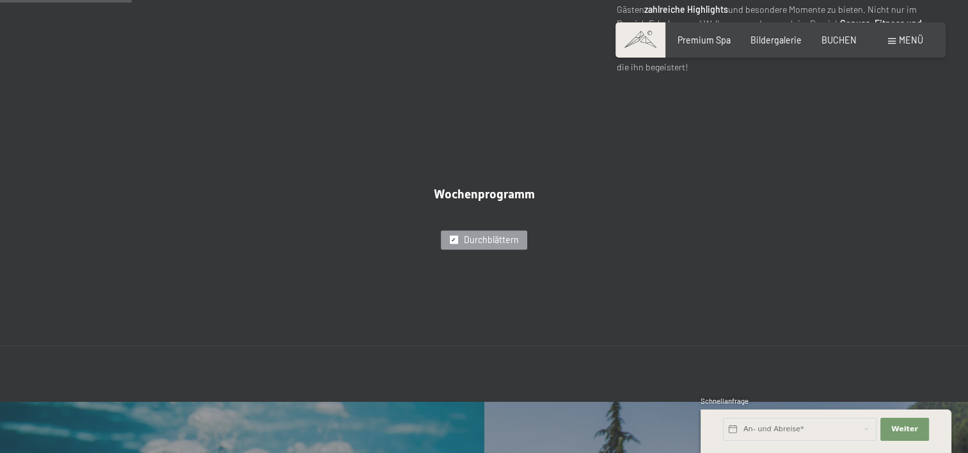
click at [481, 234] on span "Durchblättern" at bounding box center [490, 240] width 55 height 13
click at [452, 236] on span "✓" at bounding box center [453, 240] width 5 height 8
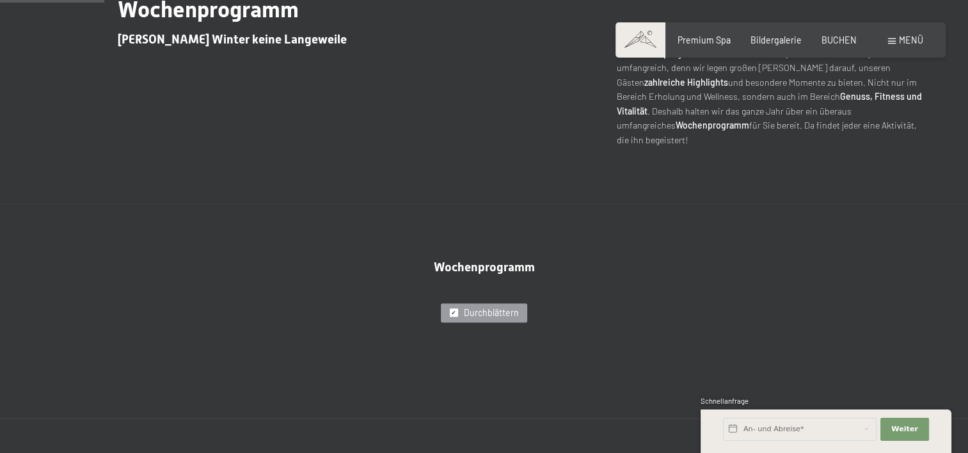
scroll to position [448, 0]
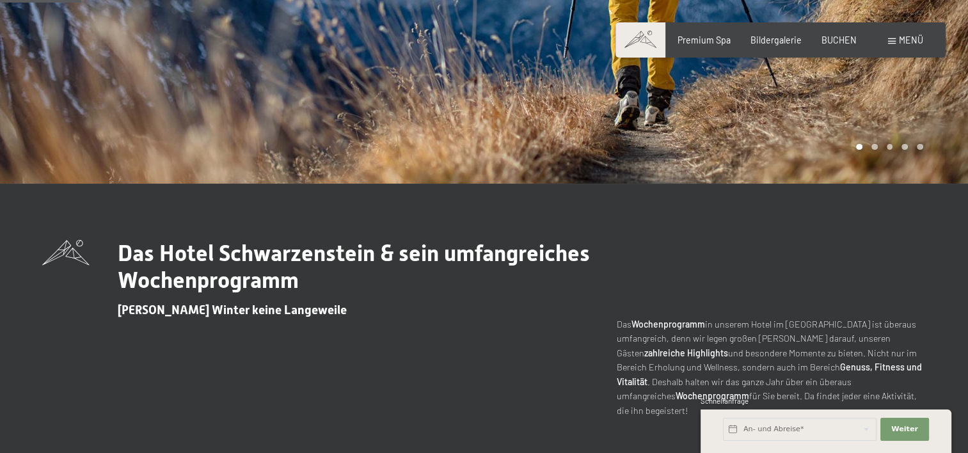
scroll to position [128, 0]
